Goal: Information Seeking & Learning: Learn about a topic

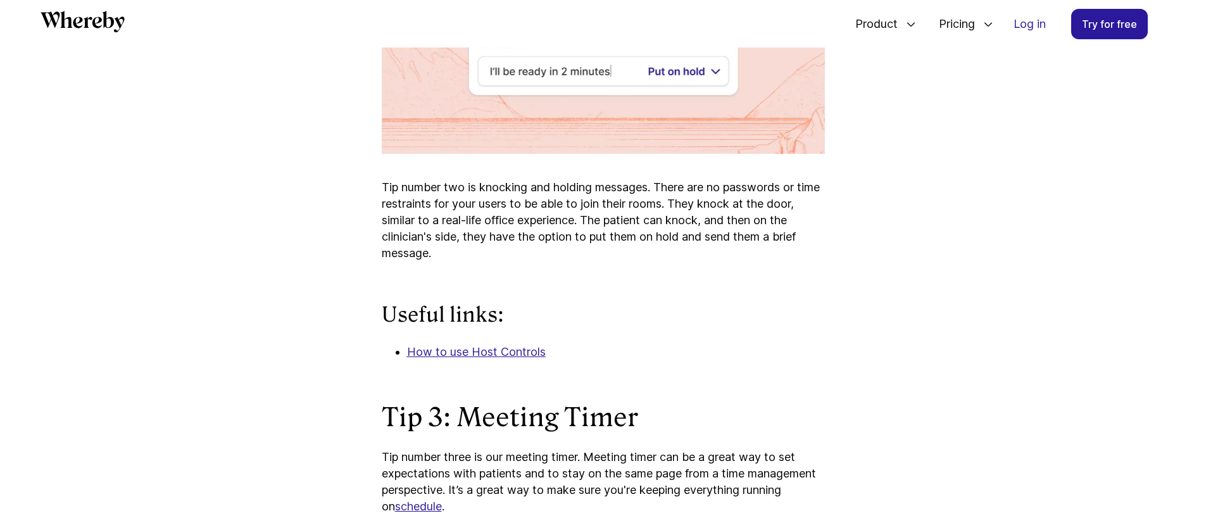
scroll to position [2237, 0]
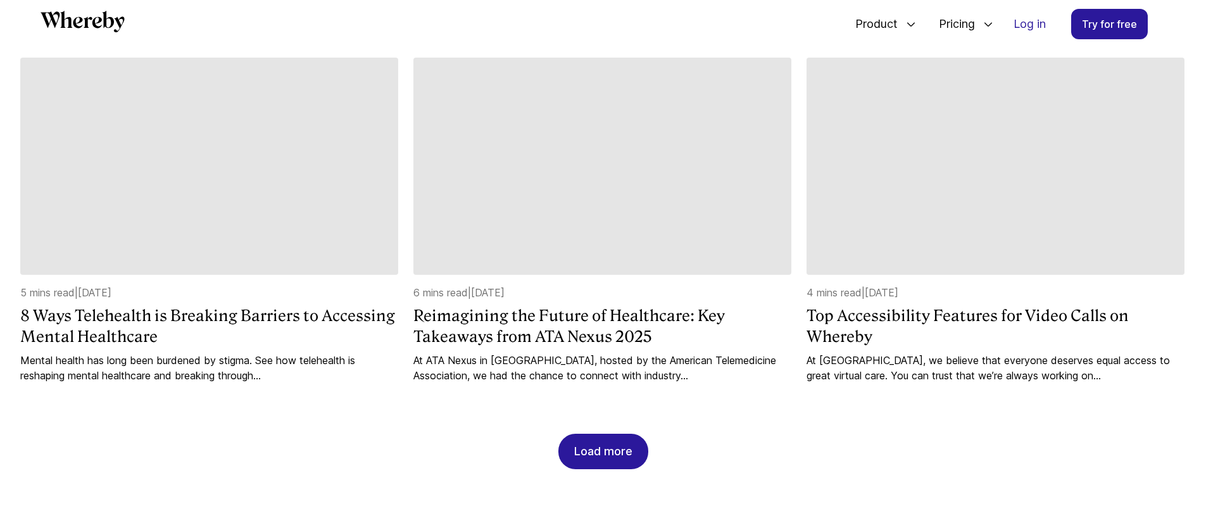
scroll to position [1294, 0]
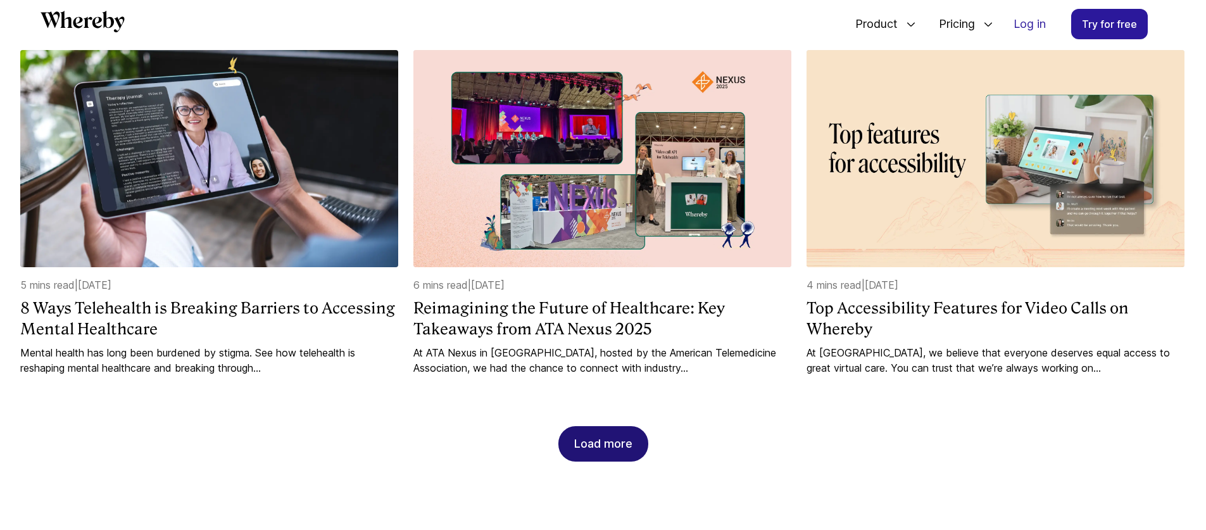
click at [610, 450] on div "Load more" at bounding box center [603, 444] width 58 height 34
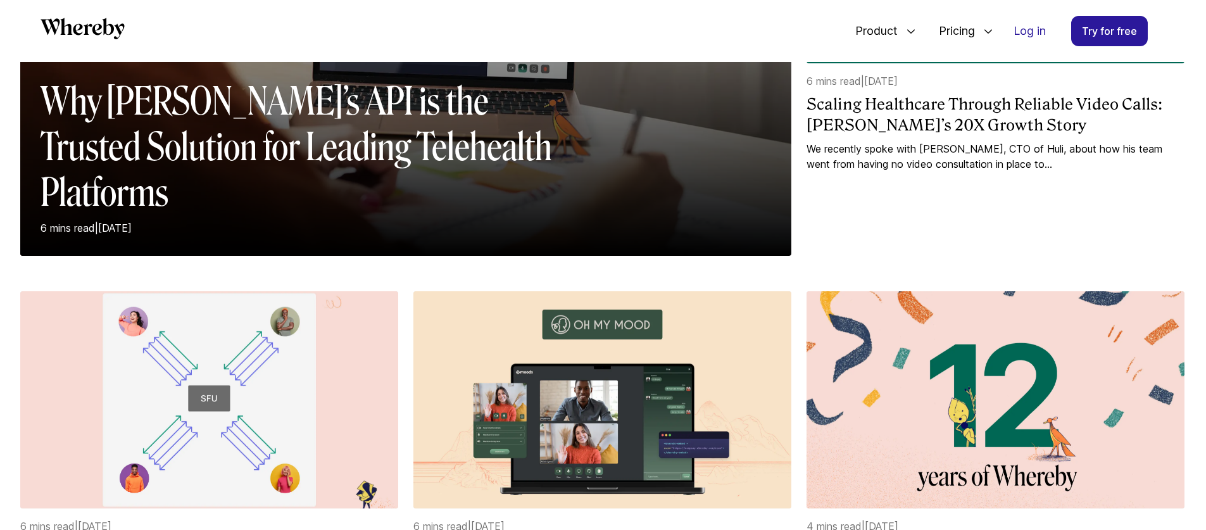
scroll to position [39, 0]
